Goal: Check status: Check status

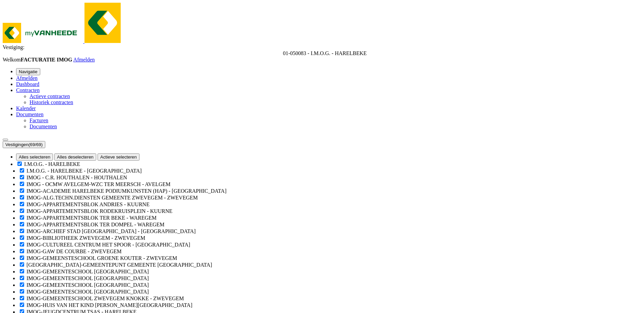
click at [24, 147] on b "submit" at bounding box center [24, 147] width 0 height 0
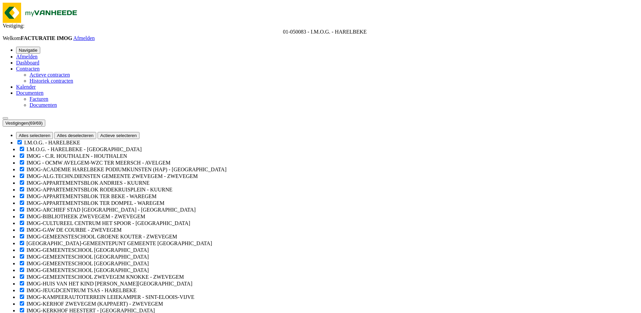
click at [96, 132] on button "Alles deselecteren" at bounding box center [75, 135] width 42 height 7
checkbox input "false"
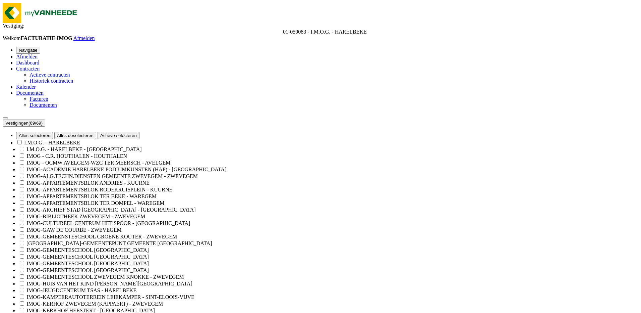
checkbox input "false"
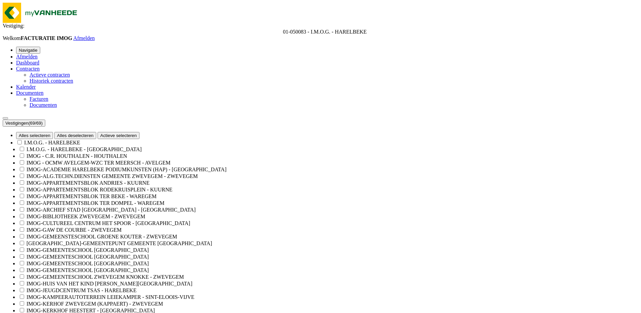
checkbox input "false"
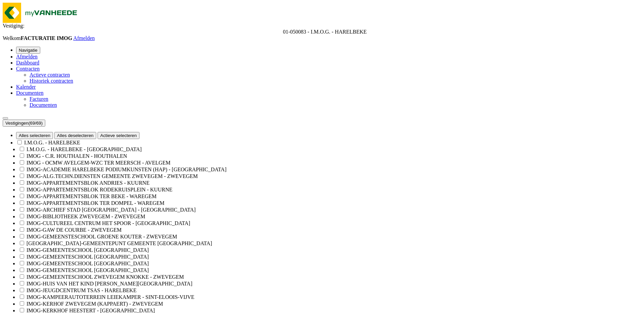
checkbox input "false"
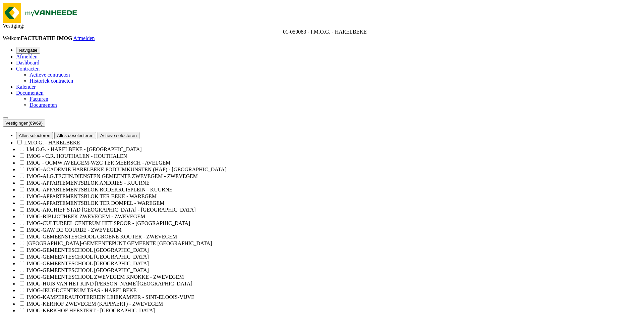
checkbox input "false"
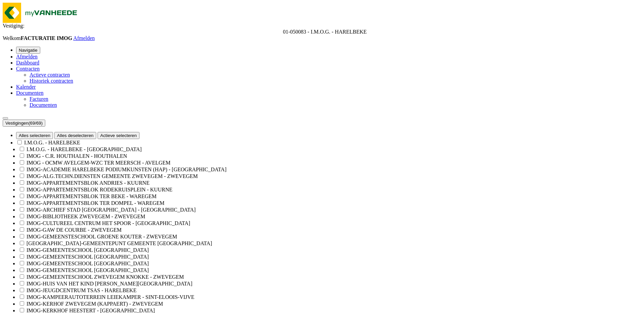
checkbox input "false"
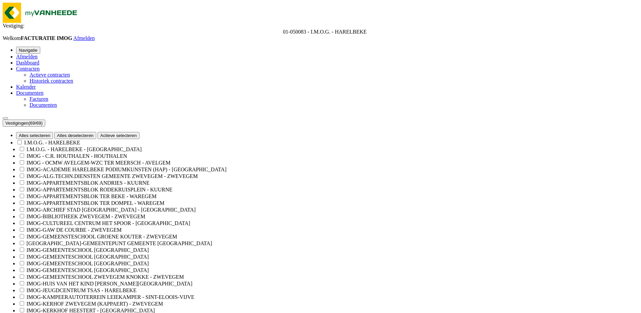
checkbox input "false"
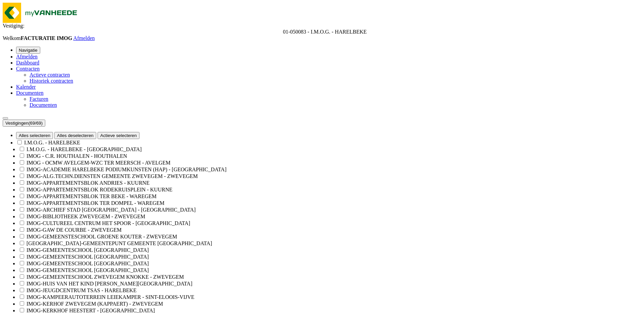
checkbox input "false"
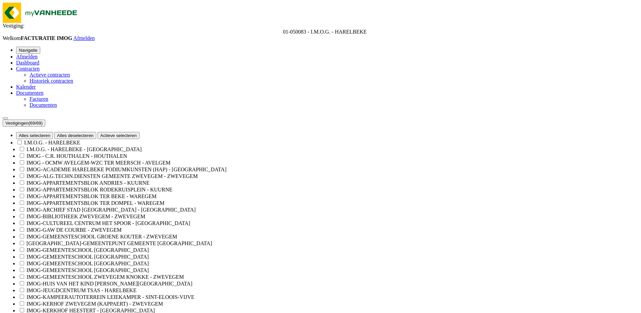
checkbox input "false"
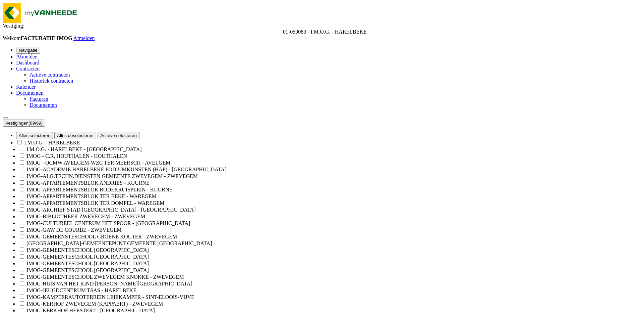
checkbox input "false"
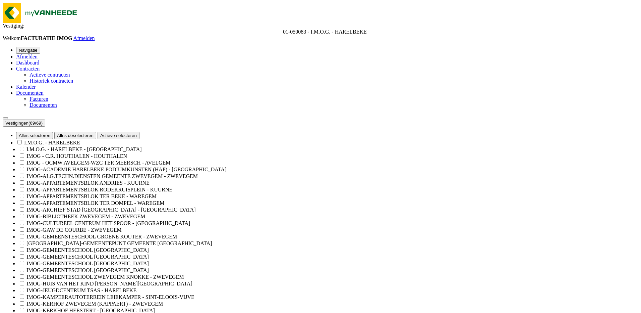
checkbox input "false"
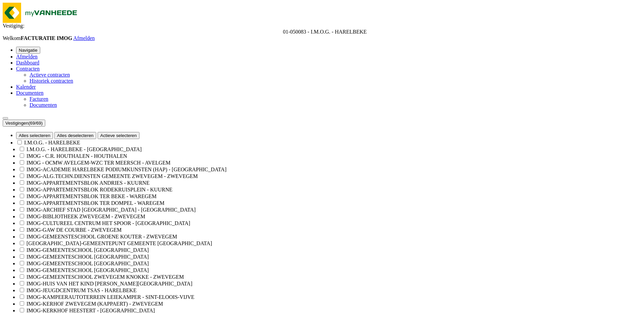
checkbox input "false"
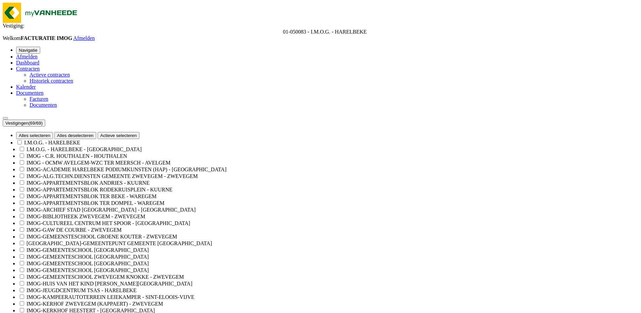
checkbox input "false"
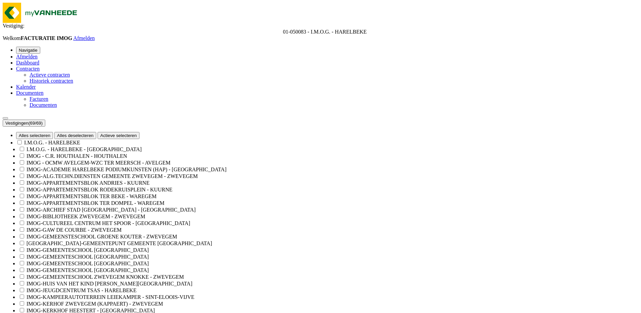
checkbox input "false"
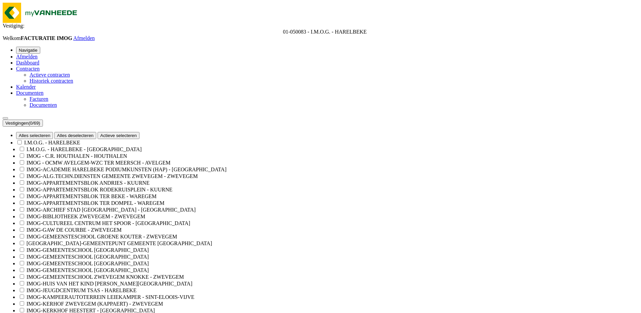
scroll to position [201, 0]
click at [103, 294] on label "IMOG-KAMPEERAUTOTERREIN LEIEKAMPER - SINT-ELOOIS-VIJVE" at bounding box center [111, 297] width 168 height 6
click at [24, 294] on input "IMOG-KAMPEERAUTOTERREIN LEIEKAMPER - SINT-ELOOIS-VIJVE" at bounding box center [22, 296] width 4 height 4
checkbox input "true"
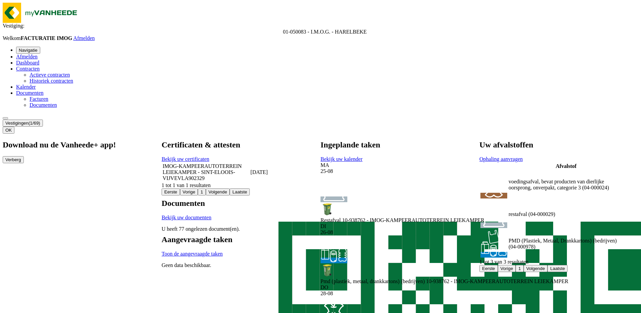
click at [36, 84] on link "Kalender" at bounding box center [26, 87] width 20 height 6
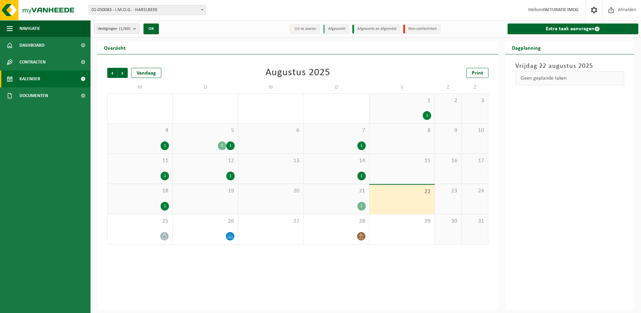
click at [363, 205] on div "1" at bounding box center [362, 206] width 8 height 9
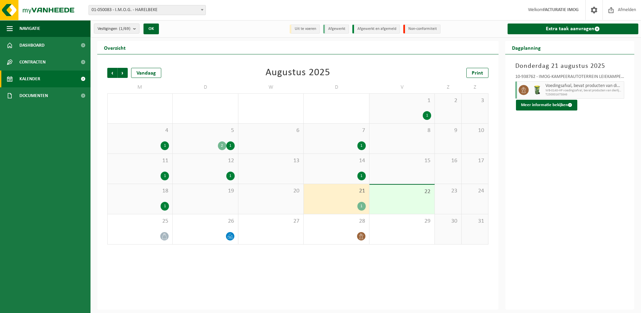
click at [165, 206] on div "1" at bounding box center [165, 206] width 8 height 9
